Goal: Navigation & Orientation: Locate item on page

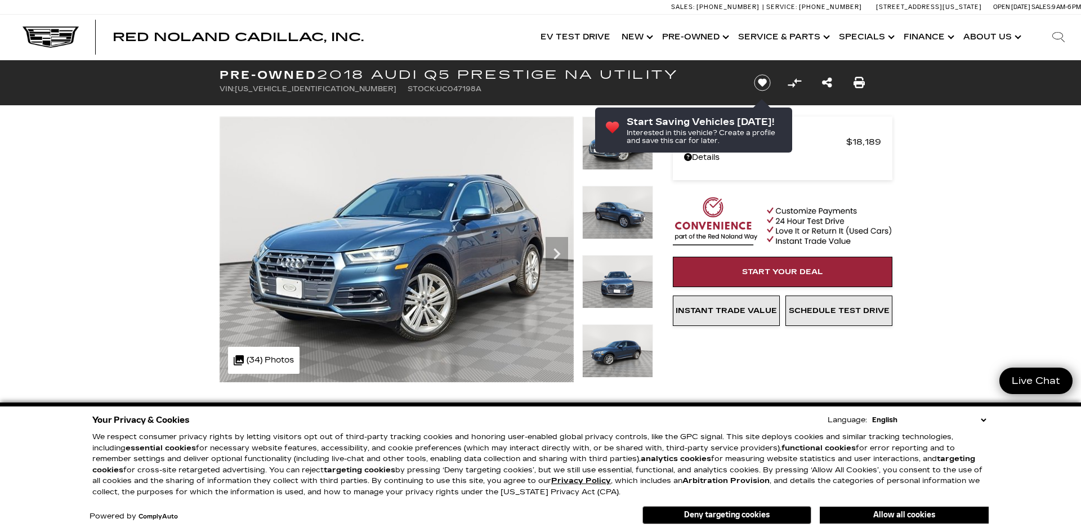
click at [983, 418] on select "English Spanish / Español English / [GEOGRAPHIC_DATA] Korean / 한국어 Vietnamese /…" at bounding box center [928, 419] width 119 height 11
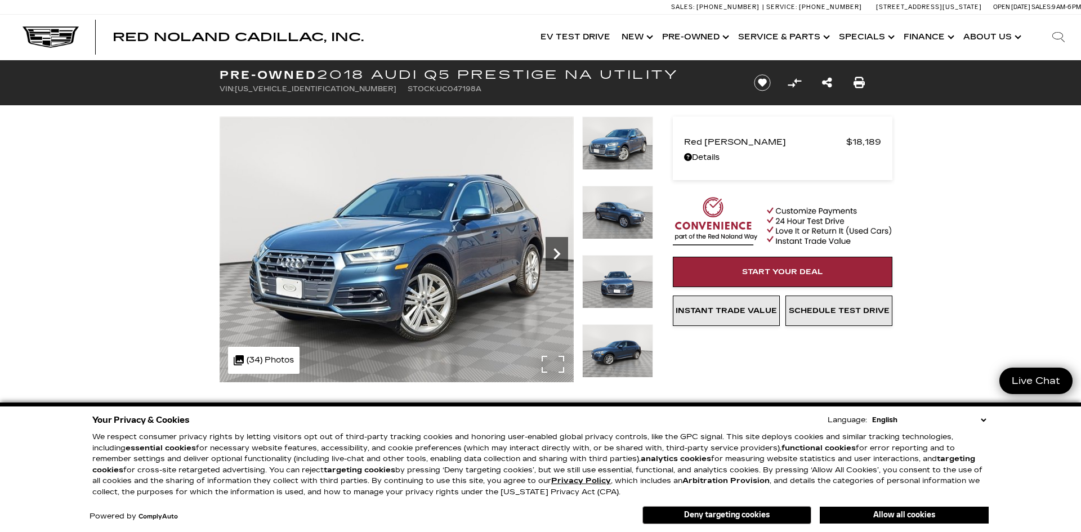
click at [558, 253] on icon "Next" at bounding box center [556, 253] width 7 height 11
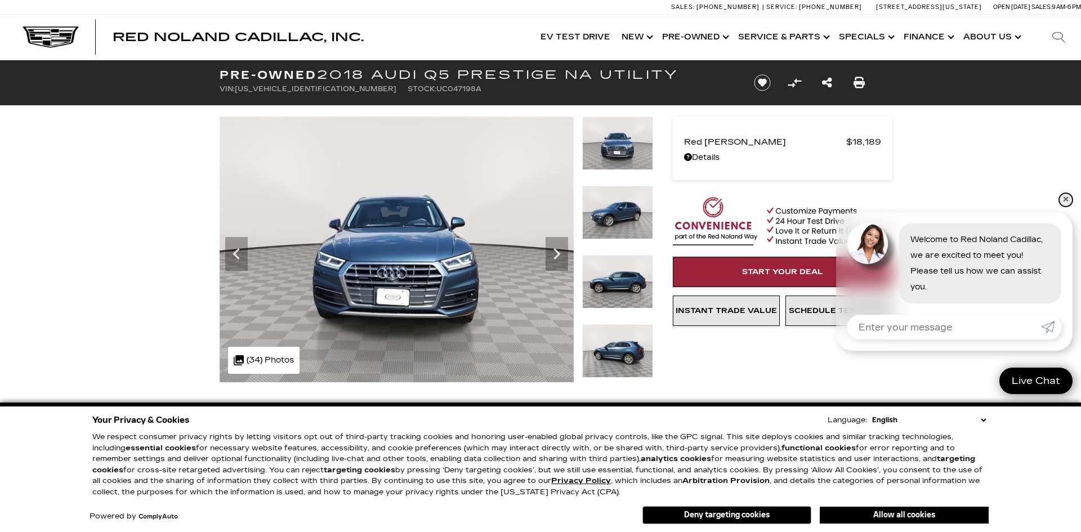
click at [1066, 203] on link "✕" at bounding box center [1066, 200] width 14 height 14
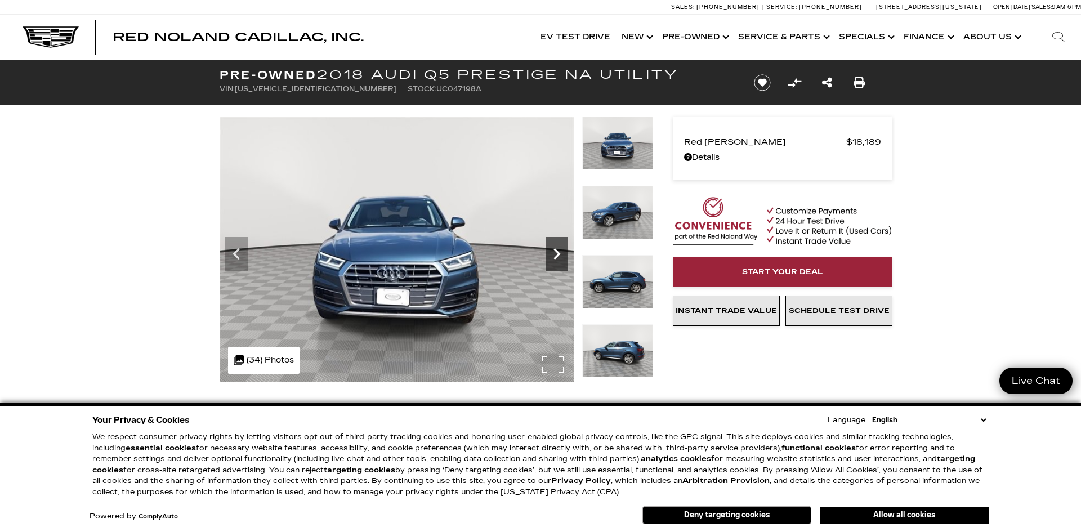
click at [559, 255] on icon "Next" at bounding box center [556, 254] width 23 height 23
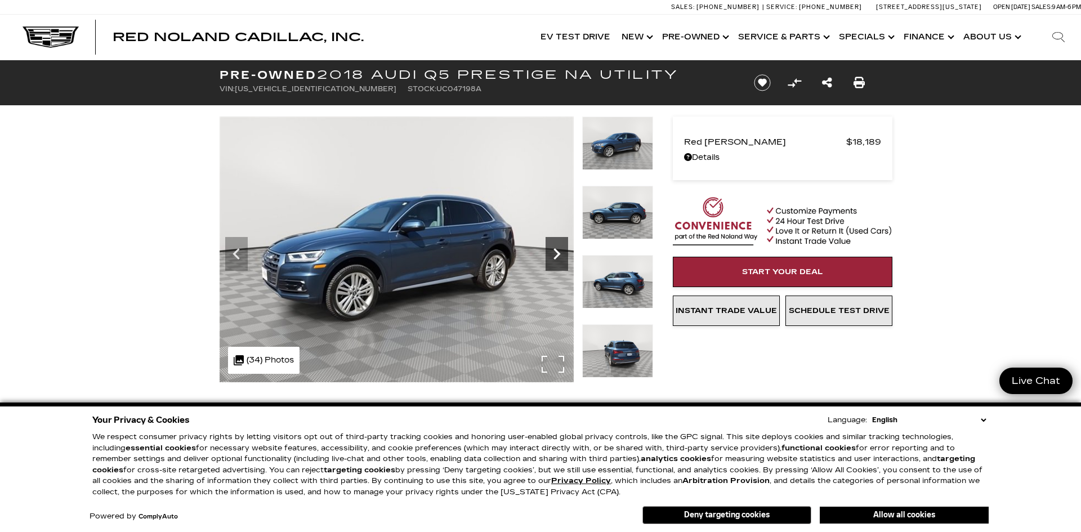
click at [559, 255] on icon "Next" at bounding box center [556, 254] width 23 height 23
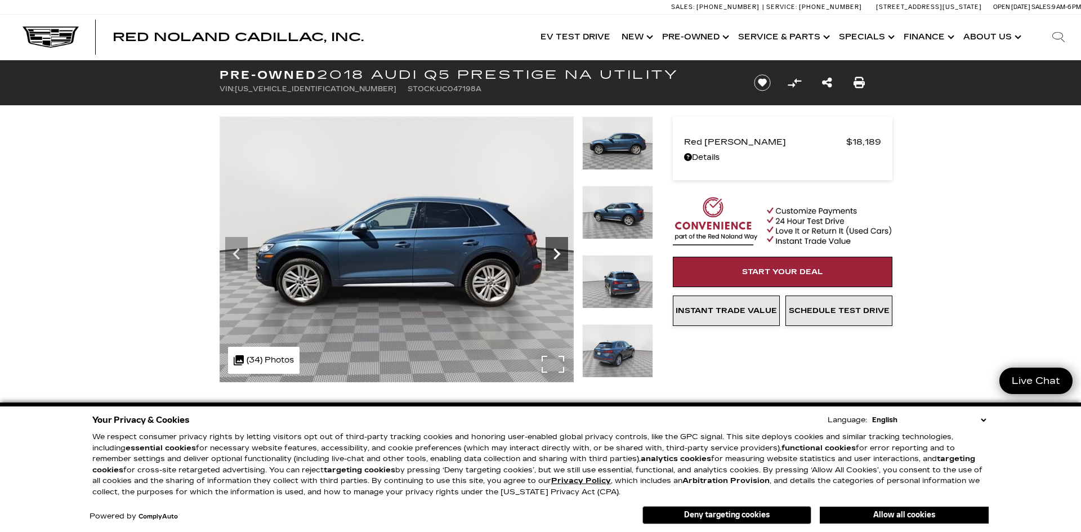
click at [559, 255] on icon "Next" at bounding box center [556, 254] width 23 height 23
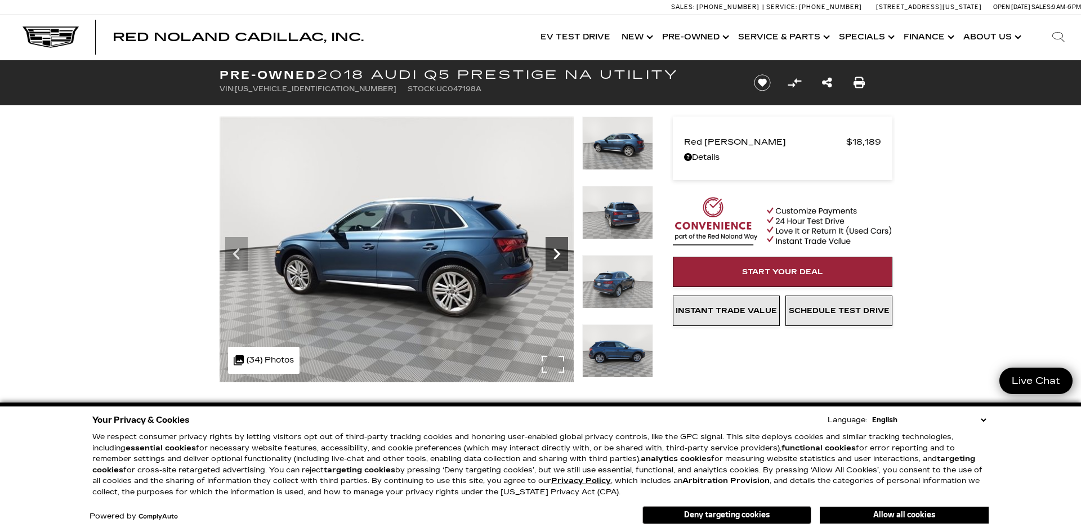
click at [559, 255] on icon "Next" at bounding box center [556, 254] width 23 height 23
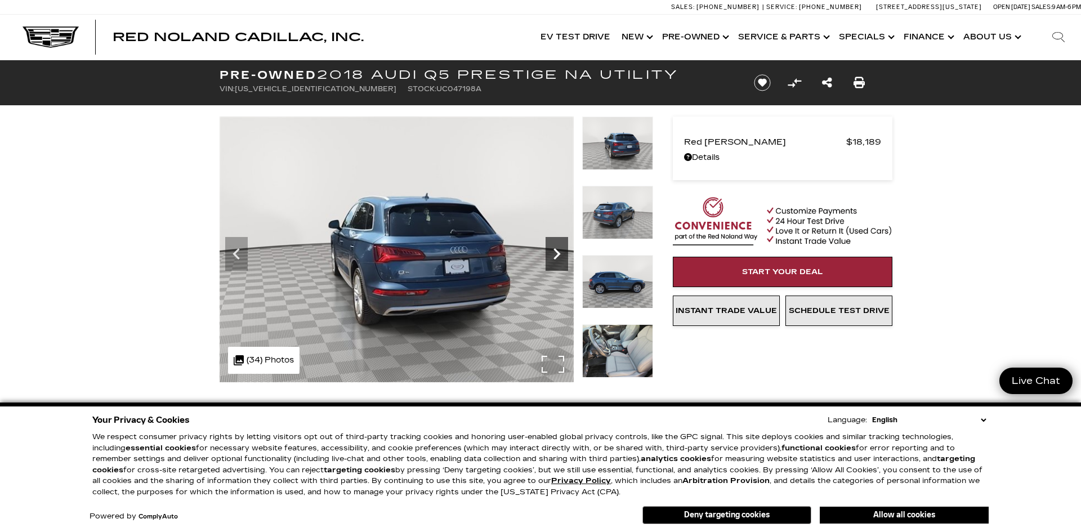
click at [559, 255] on icon "Next" at bounding box center [556, 254] width 23 height 23
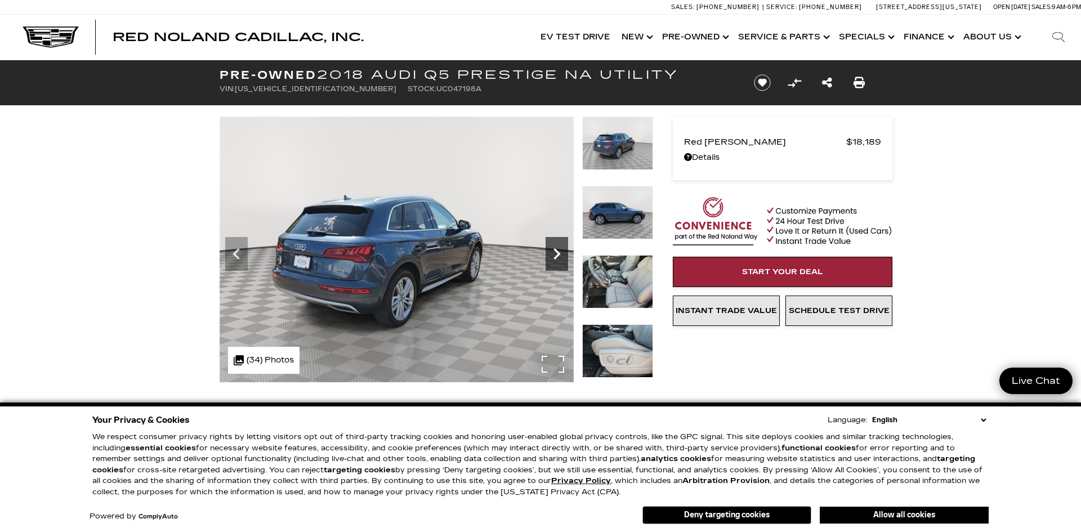
click at [559, 255] on icon "Next" at bounding box center [556, 254] width 23 height 23
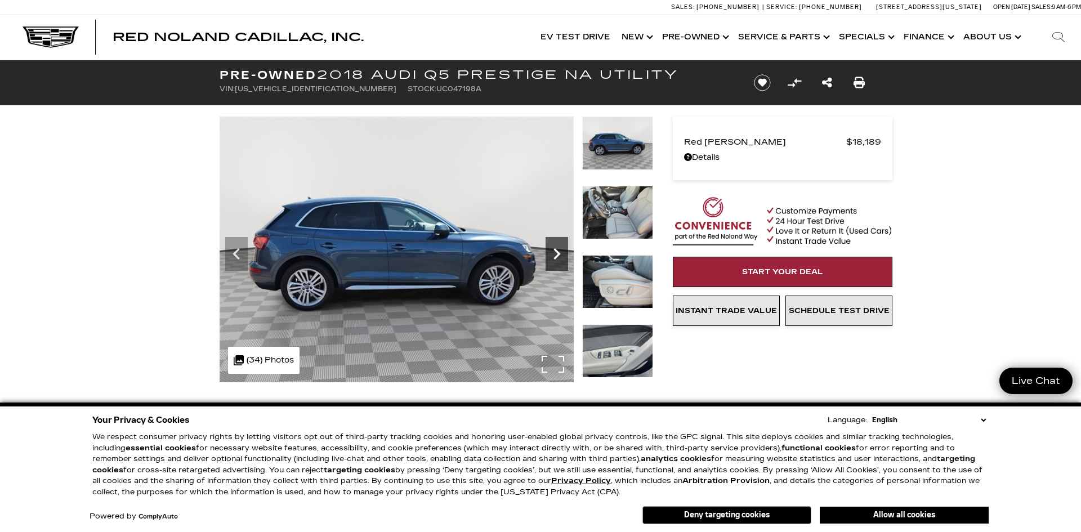
click at [559, 255] on icon "Next" at bounding box center [556, 254] width 23 height 23
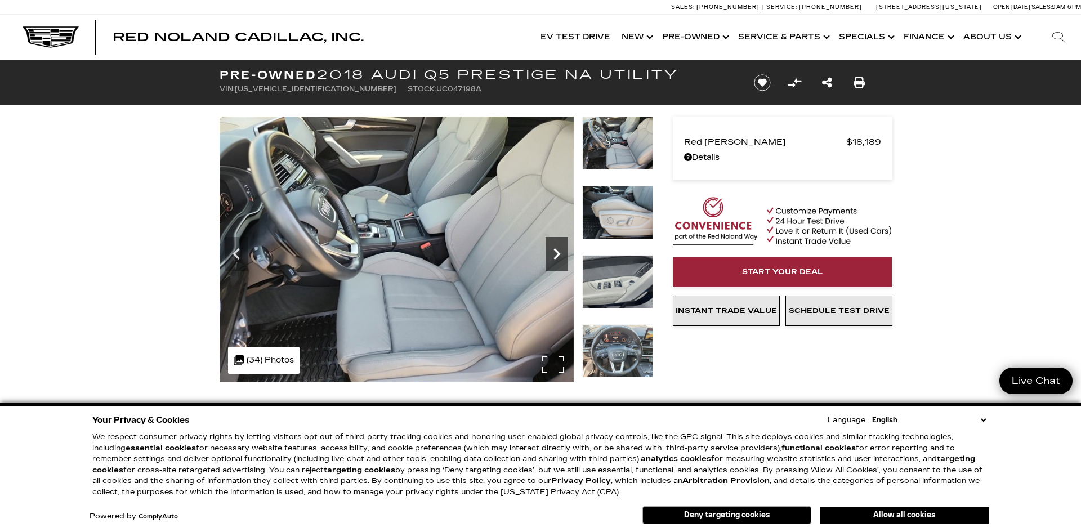
click at [559, 256] on icon "Next" at bounding box center [556, 254] width 23 height 23
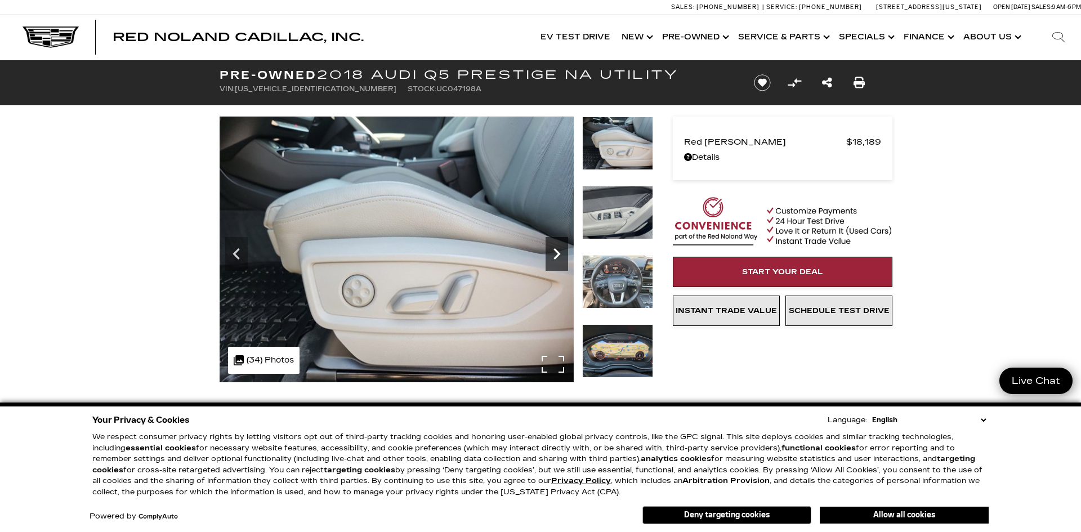
click at [559, 256] on icon "Next" at bounding box center [556, 254] width 23 height 23
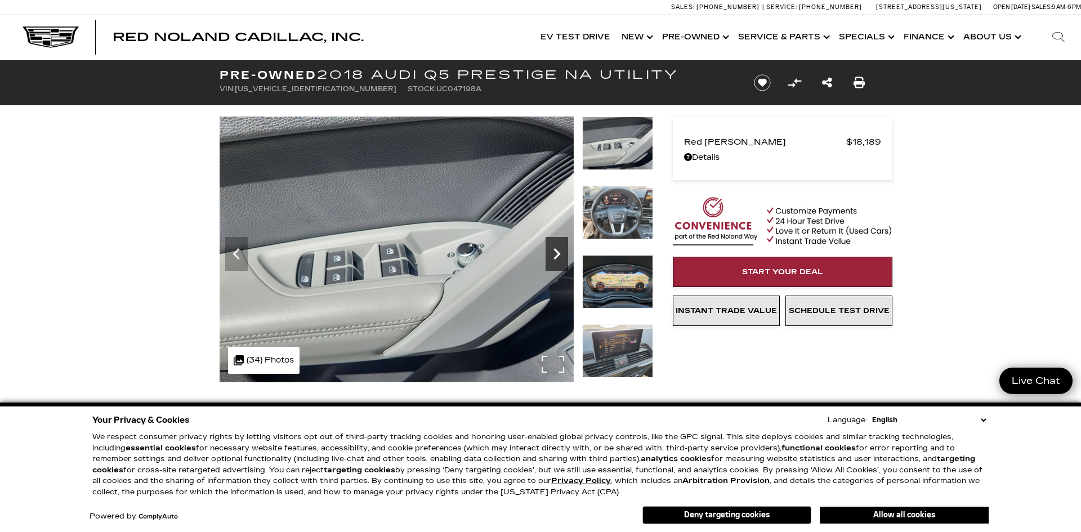
click at [559, 256] on icon "Next" at bounding box center [556, 254] width 23 height 23
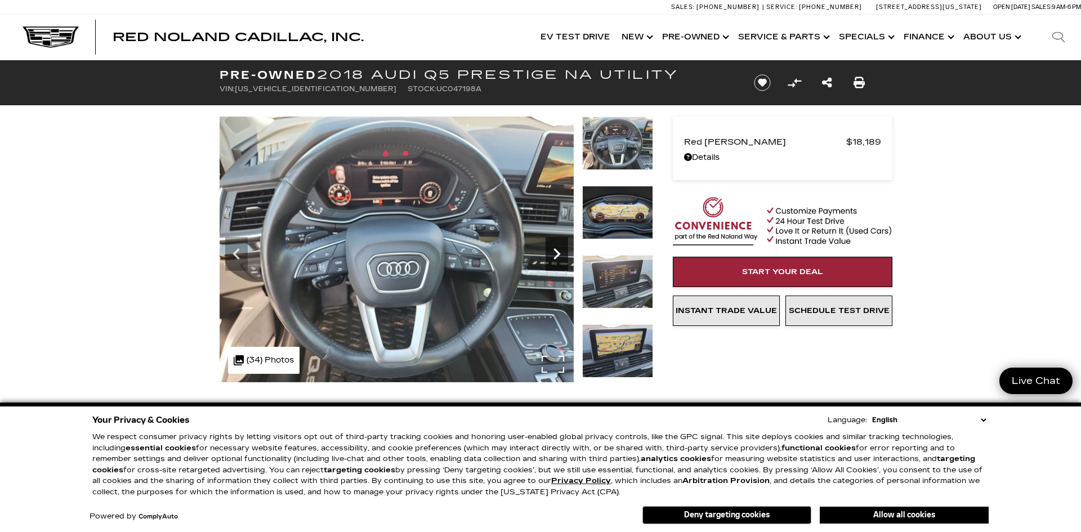
click at [559, 256] on icon "Next" at bounding box center [556, 254] width 23 height 23
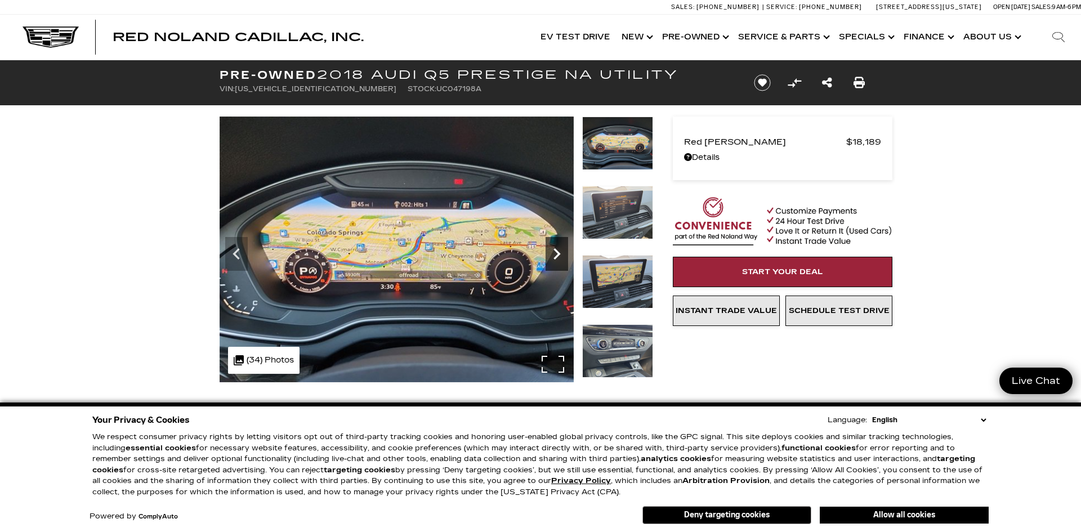
click at [556, 257] on icon "Next" at bounding box center [556, 253] width 7 height 11
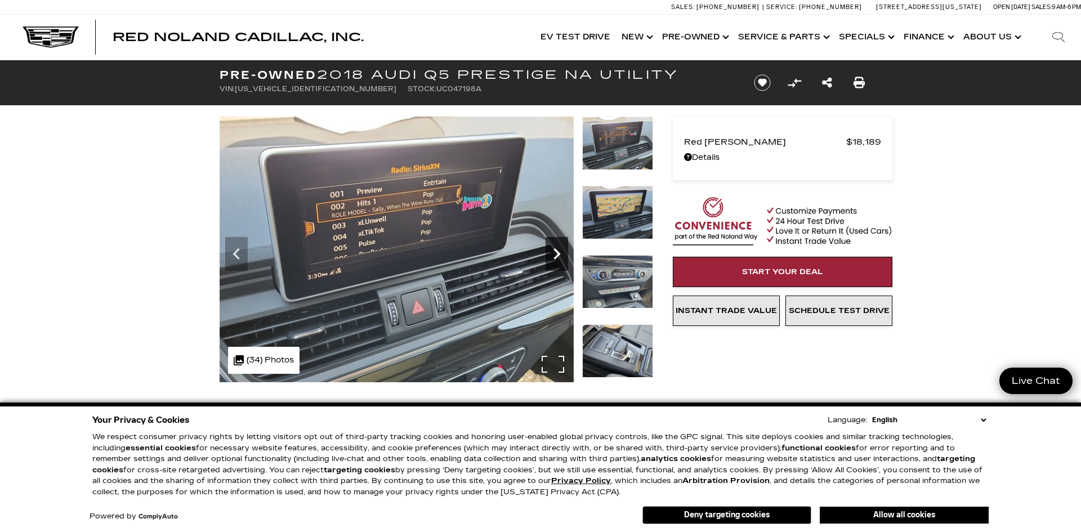
click at [556, 257] on icon "Next" at bounding box center [556, 253] width 7 height 11
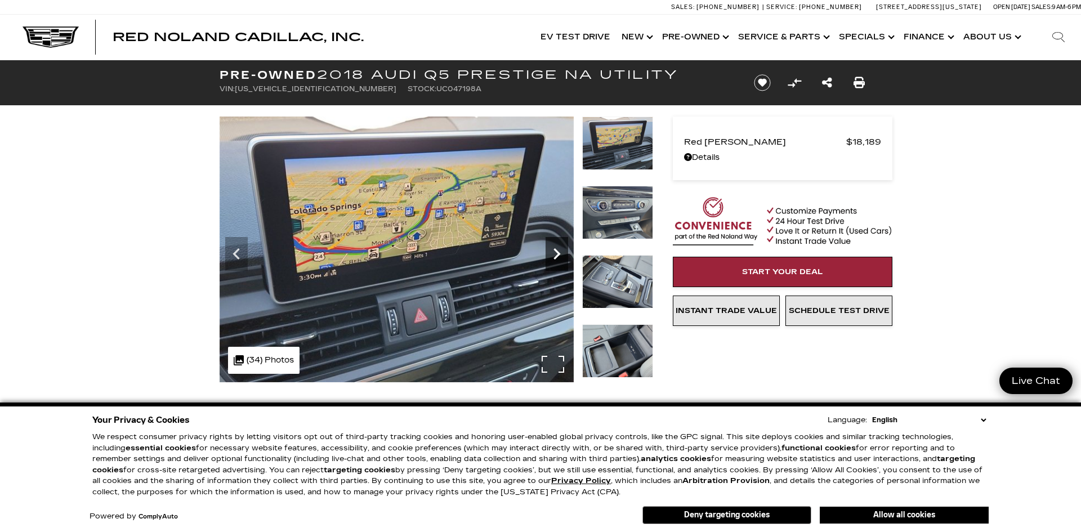
click at [556, 257] on icon "Next" at bounding box center [556, 253] width 7 height 11
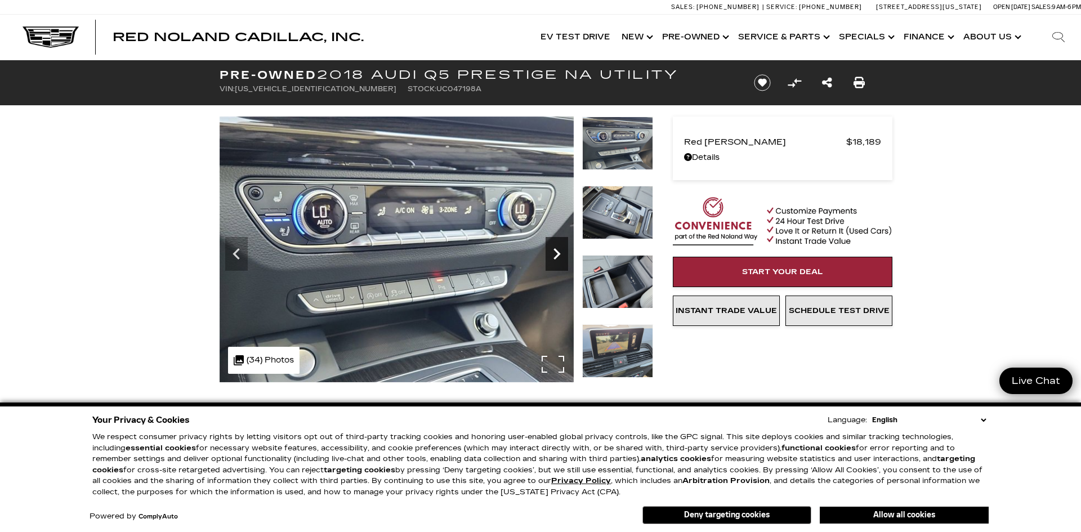
click at [556, 257] on icon "Next" at bounding box center [556, 253] width 7 height 11
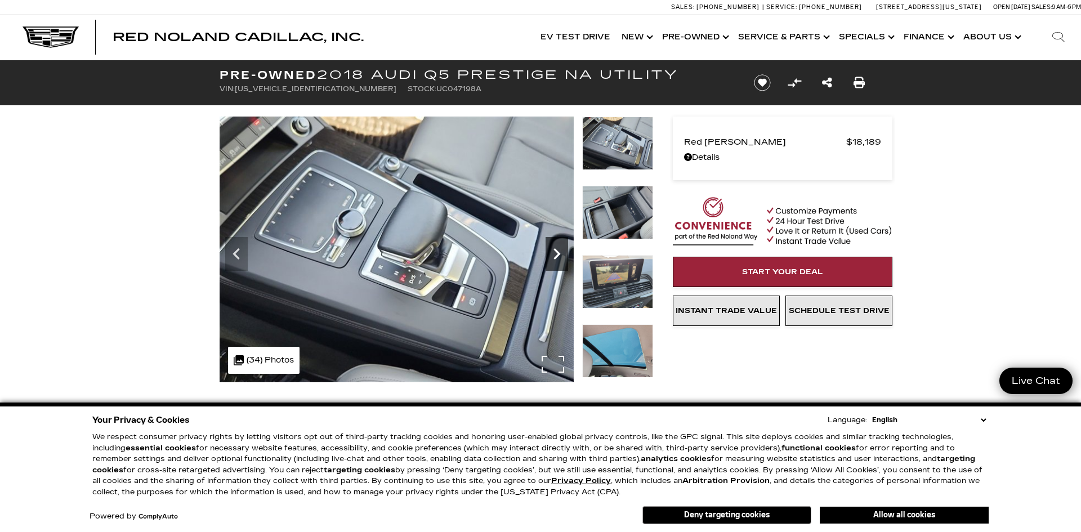
click at [556, 257] on icon "Next" at bounding box center [556, 253] width 7 height 11
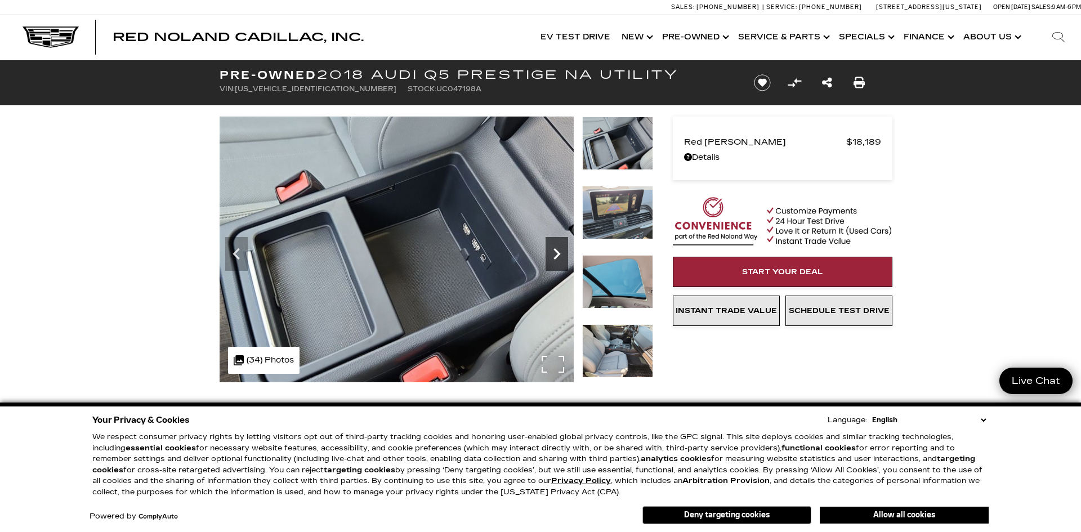
click at [556, 257] on icon "Next" at bounding box center [556, 253] width 7 height 11
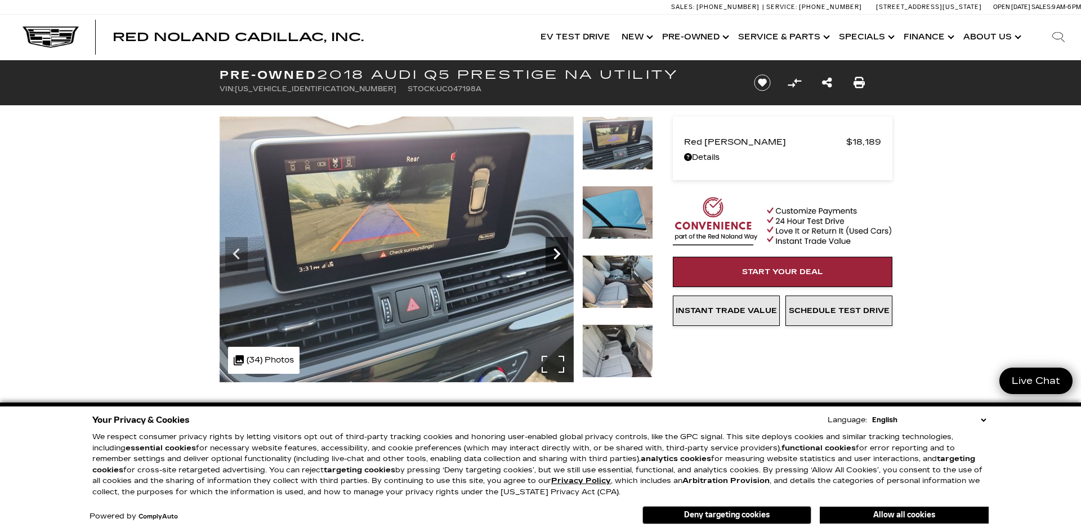
click at [556, 257] on icon "Next" at bounding box center [556, 253] width 7 height 11
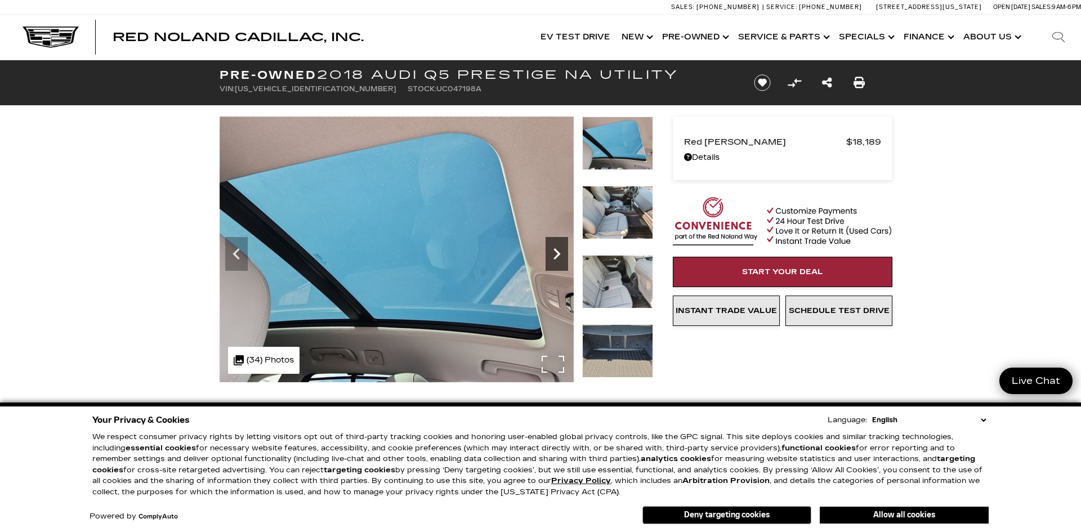
click at [556, 257] on icon "Next" at bounding box center [556, 253] width 7 height 11
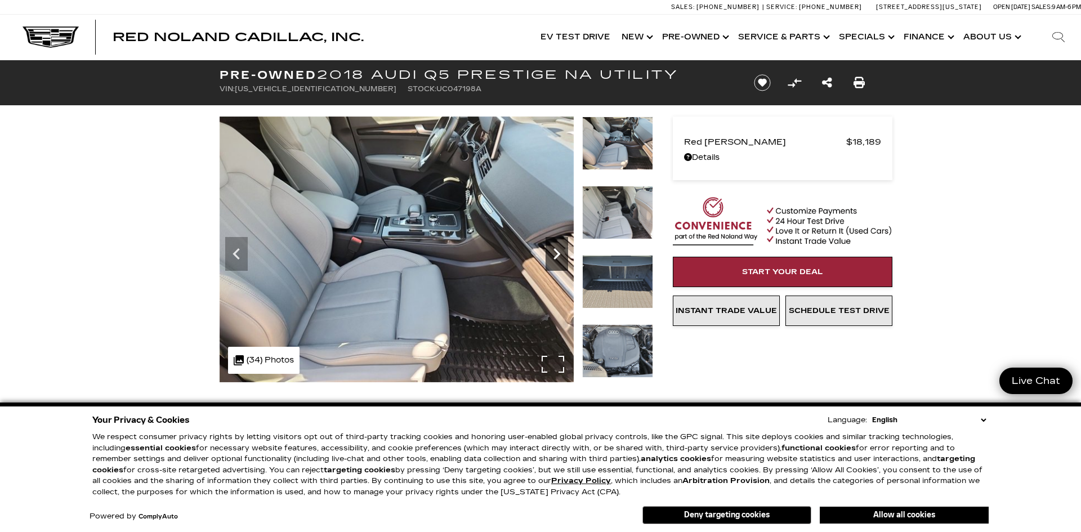
click at [556, 257] on icon "Next" at bounding box center [556, 253] width 7 height 11
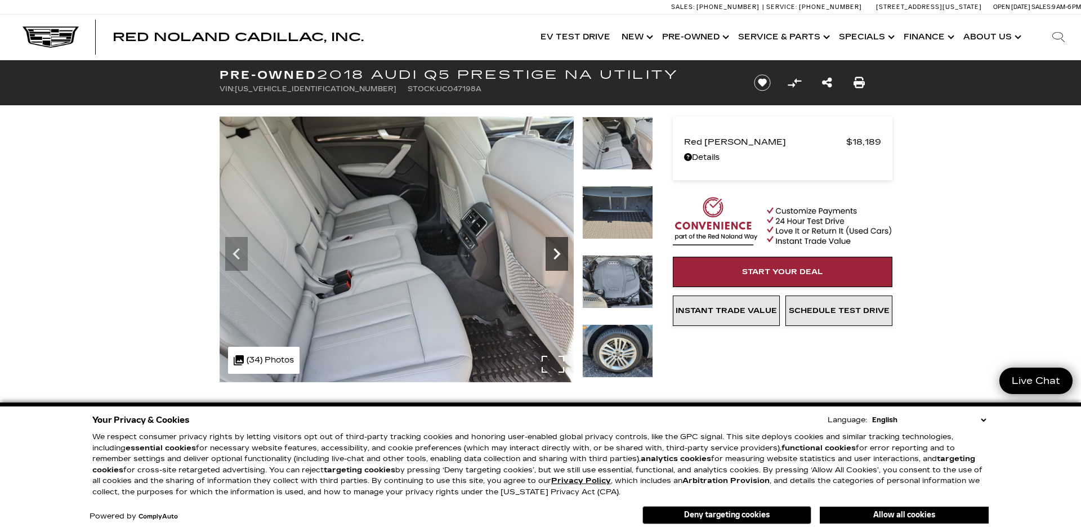
click at [556, 257] on icon "Next" at bounding box center [556, 253] width 7 height 11
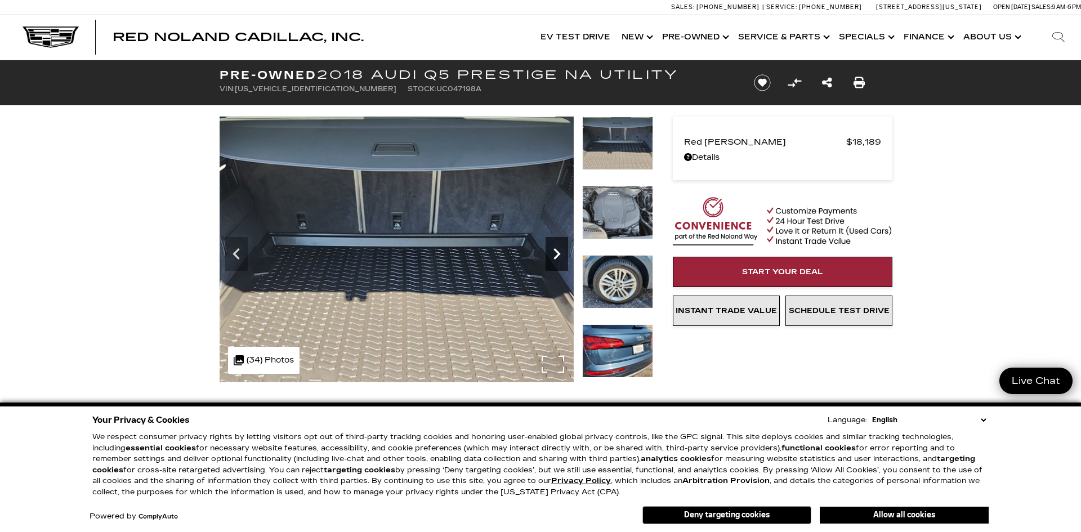
click at [556, 257] on icon "Next" at bounding box center [556, 253] width 7 height 11
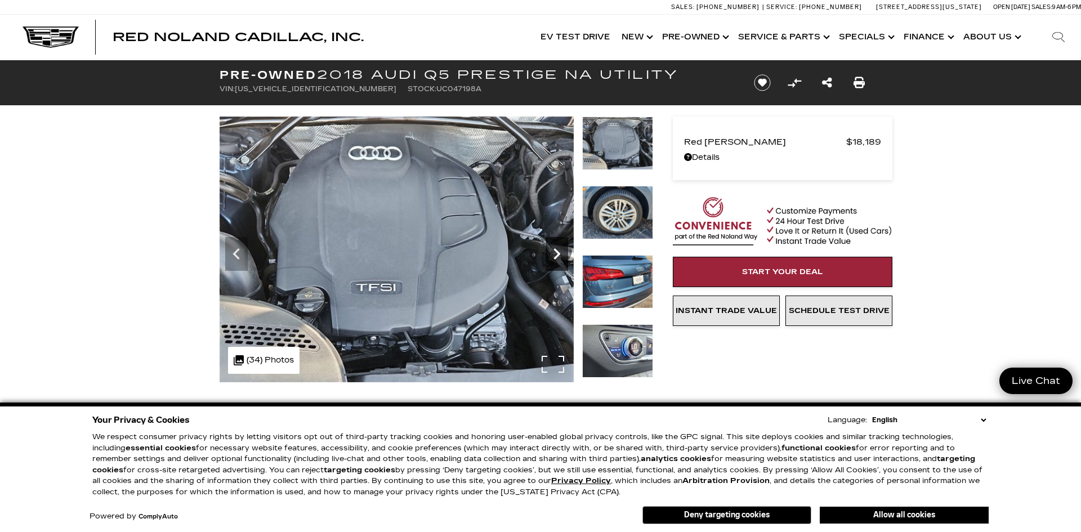
click at [556, 257] on icon "Next" at bounding box center [556, 253] width 7 height 11
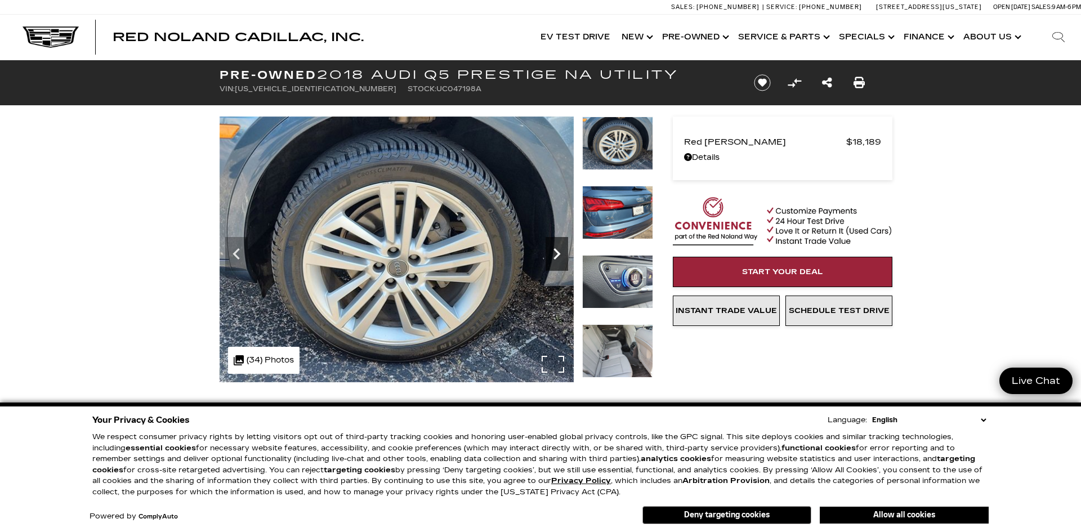
click at [556, 257] on icon "Next" at bounding box center [556, 253] width 7 height 11
